Goal: Use online tool/utility: Utilize a website feature to perform a specific function

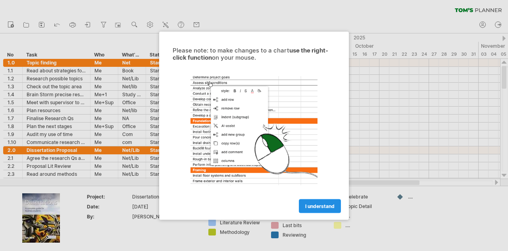
click at [337, 204] on link "I understand" at bounding box center [320, 206] width 42 height 14
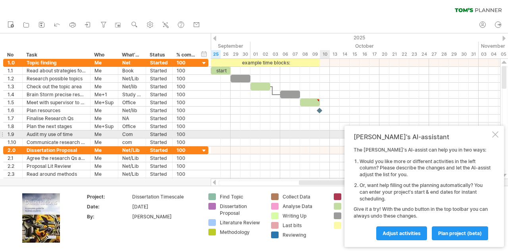
click at [326, 131] on div at bounding box center [355, 134] width 289 height 8
click at [493, 132] on div at bounding box center [495, 134] width 6 height 6
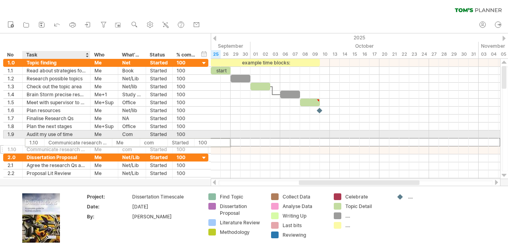
drag, startPoint x: 37, startPoint y: 141, endPoint x: 66, endPoint y: 141, distance: 29.0
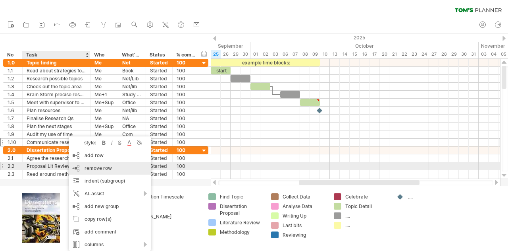
click at [115, 168] on div "remove row remove selected rows" at bounding box center [110, 168] width 82 height 13
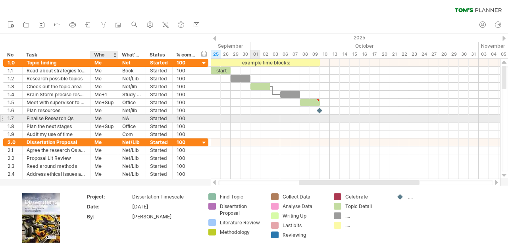
click at [260, 118] on div at bounding box center [355, 118] width 289 height 8
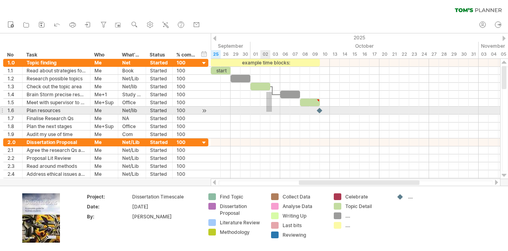
drag, startPoint x: 272, startPoint y: 92, endPoint x: 266, endPoint y: 112, distance: 20.7
click at [266, 112] on div "example time blocks: start" at bounding box center [355, 119] width 289 height 120
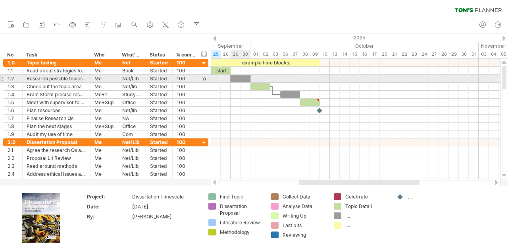
click at [244, 76] on div at bounding box center [241, 79] width 20 height 8
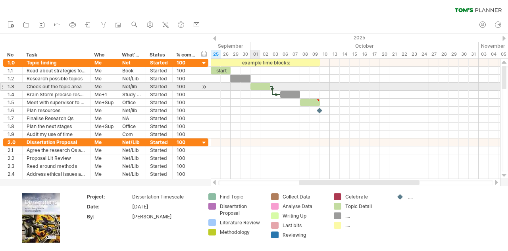
click at [256, 88] on div at bounding box center [261, 87] width 20 height 8
click at [244, 91] on div at bounding box center [355, 95] width 289 height 8
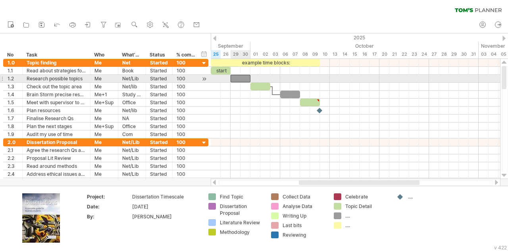
click at [243, 77] on div at bounding box center [241, 79] width 20 height 8
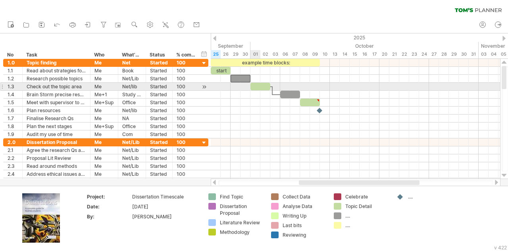
click at [256, 86] on div at bounding box center [261, 87] width 20 height 8
